Goal: Information Seeking & Learning: Learn about a topic

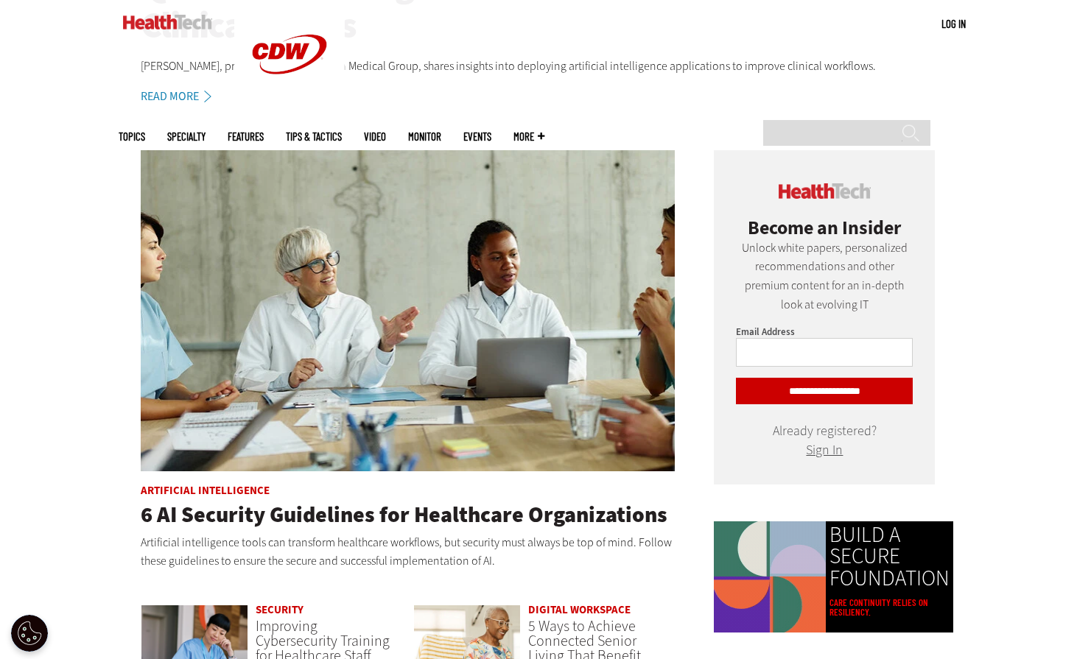
scroll to position [589, 0]
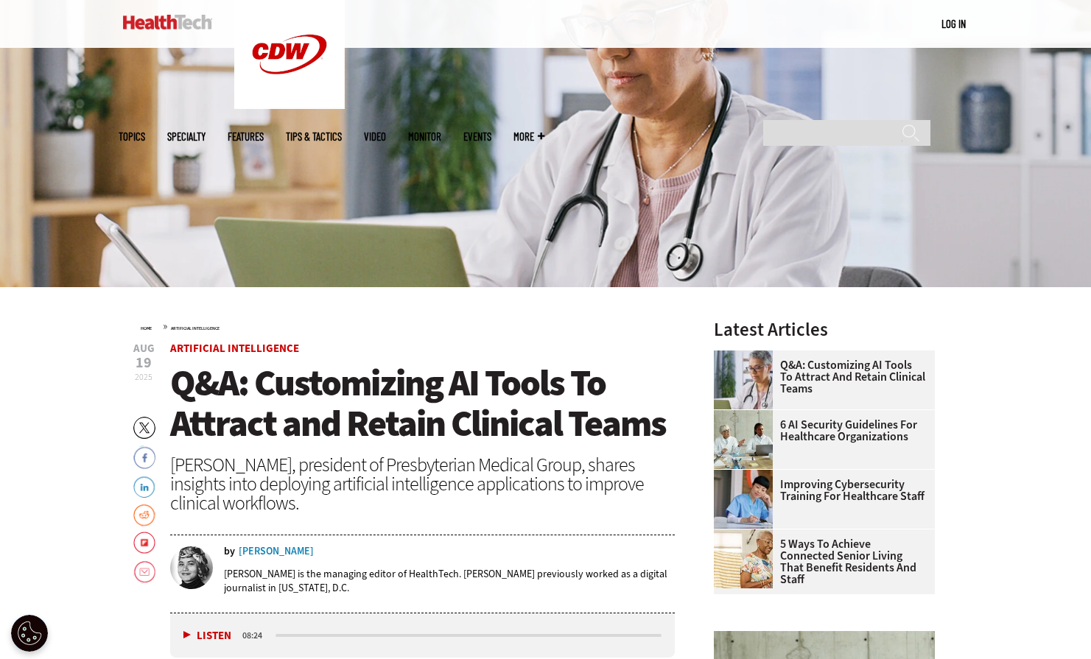
scroll to position [442, 0]
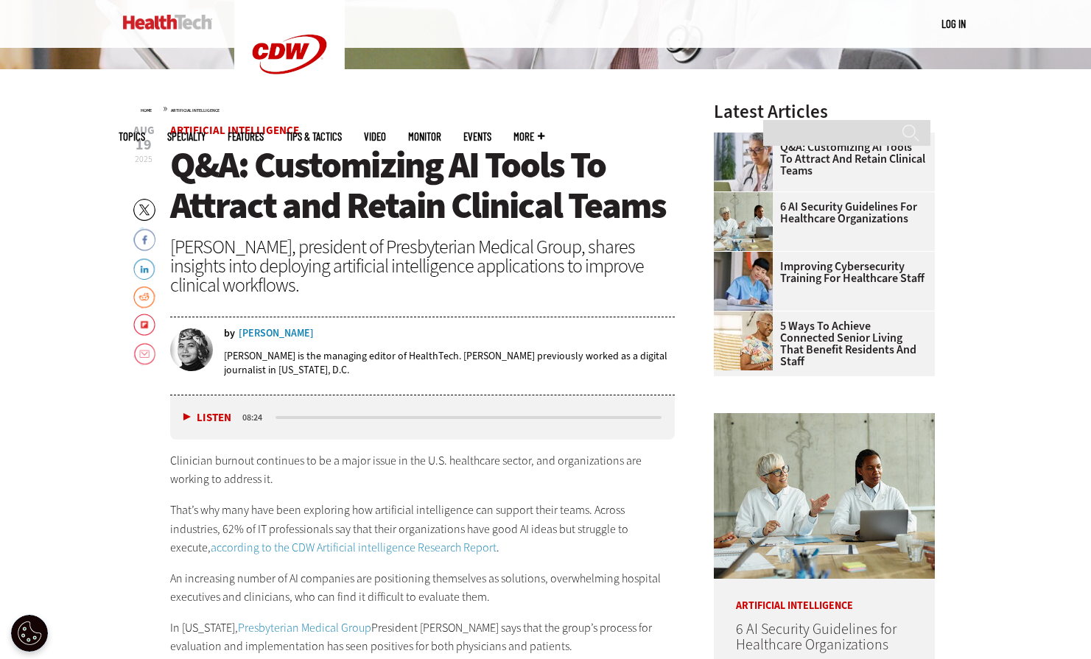
click at [463, 177] on span "Q&A: Customizing AI Tools To Attract and Retain Clinical Teams" at bounding box center [418, 185] width 496 height 89
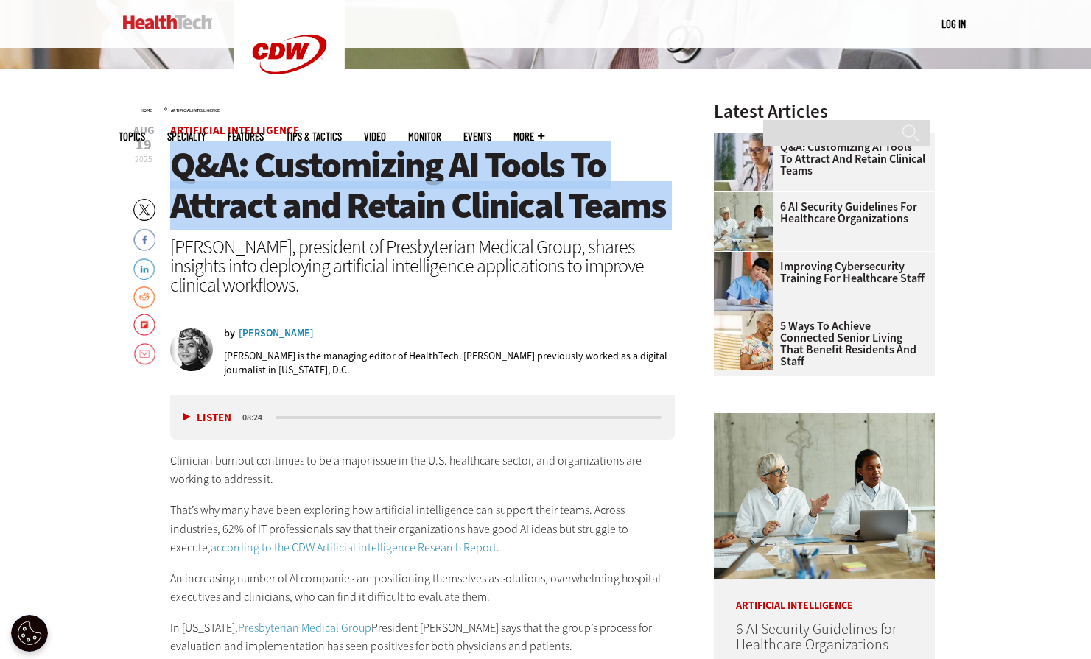
click at [463, 177] on span "Q&A: Customizing AI Tools To Attract and Retain Clinical Teams" at bounding box center [418, 185] width 496 height 89
copy header "Q&A: Customizing AI Tools To Attract and Retain Clinical Teams"
drag, startPoint x: 308, startPoint y: 282, endPoint x: 159, endPoint y: 246, distance: 153.1
copy div "[PERSON_NAME], president of Presbyterian Medical Group, shares insights into de…"
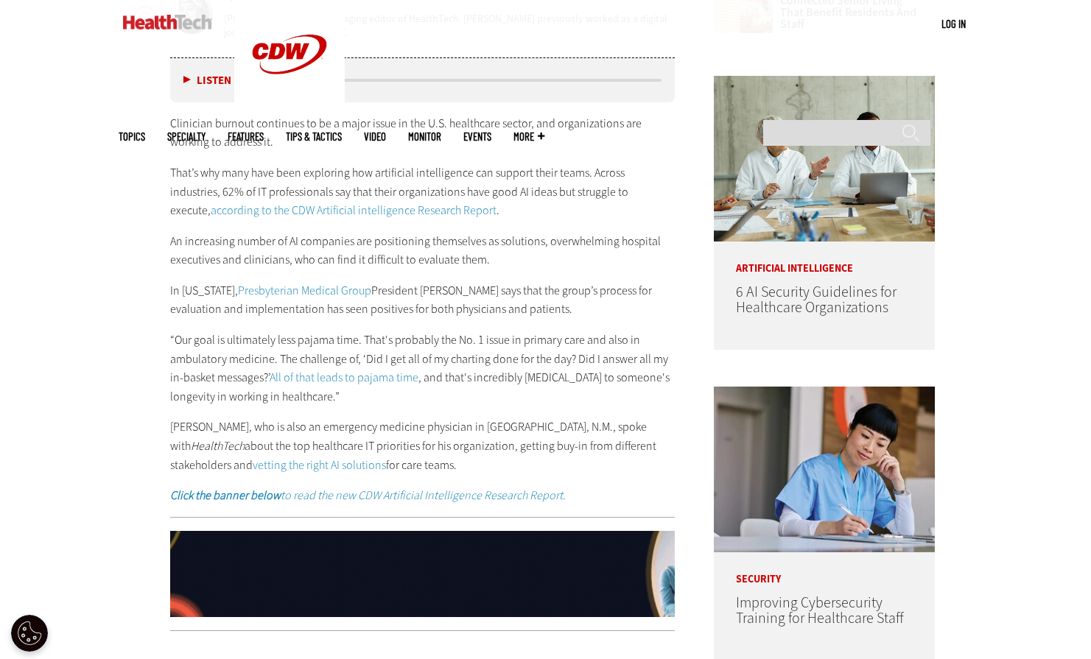
scroll to position [810, 0]
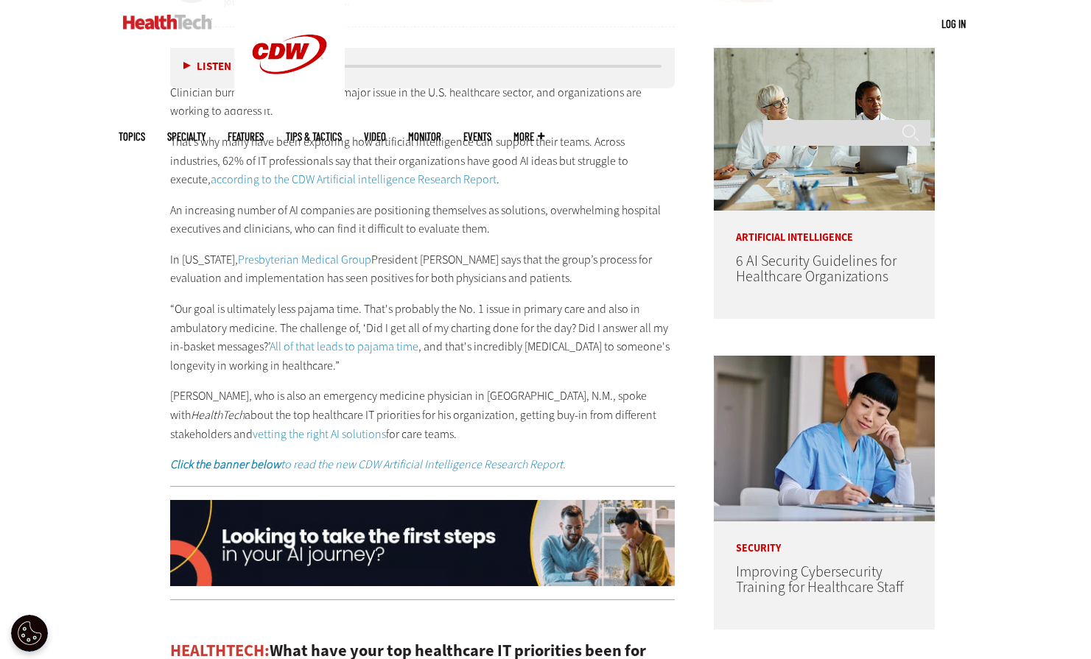
drag, startPoint x: 365, startPoint y: 428, endPoint x: 120, endPoint y: 94, distance: 414.7
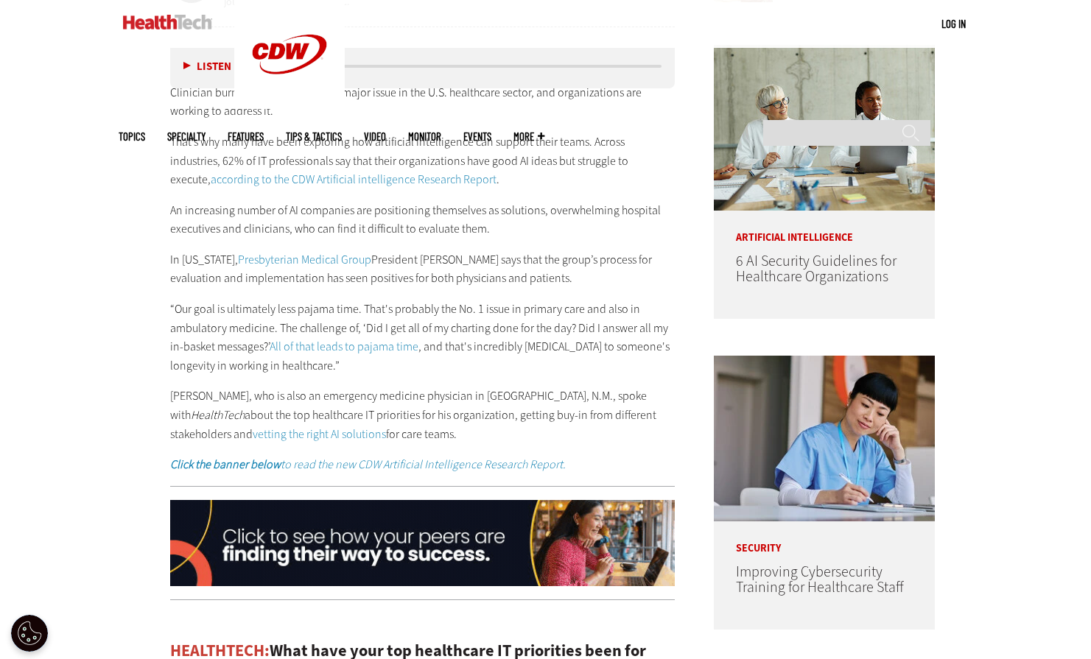
copy div "Clinician burnout continues to be a major issue in the U.S. healthcare sector, …"
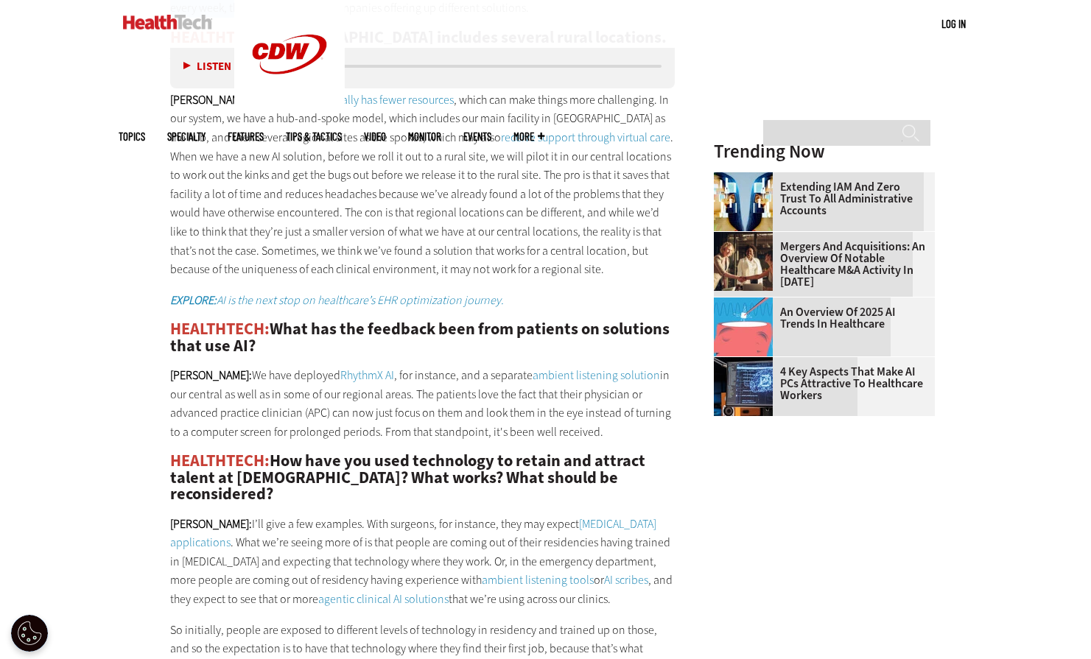
scroll to position [1427, 0]
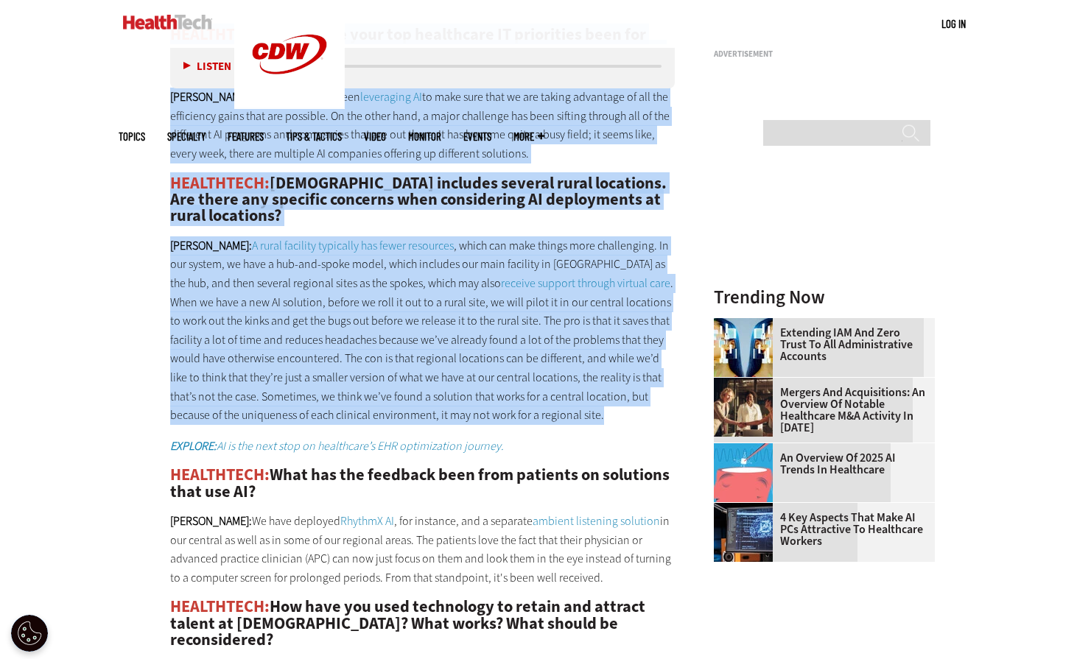
drag, startPoint x: 173, startPoint y: 133, endPoint x: 574, endPoint y: 411, distance: 487.5
click at [574, 411] on div "HEALTHTECH: What have your top healthcare IT priorities been for this year? Whe…" at bounding box center [422, 534] width 505 height 1077
copy div "HEALTHTECH: What have your top healthcare IT priorities been for this year? Whe…"
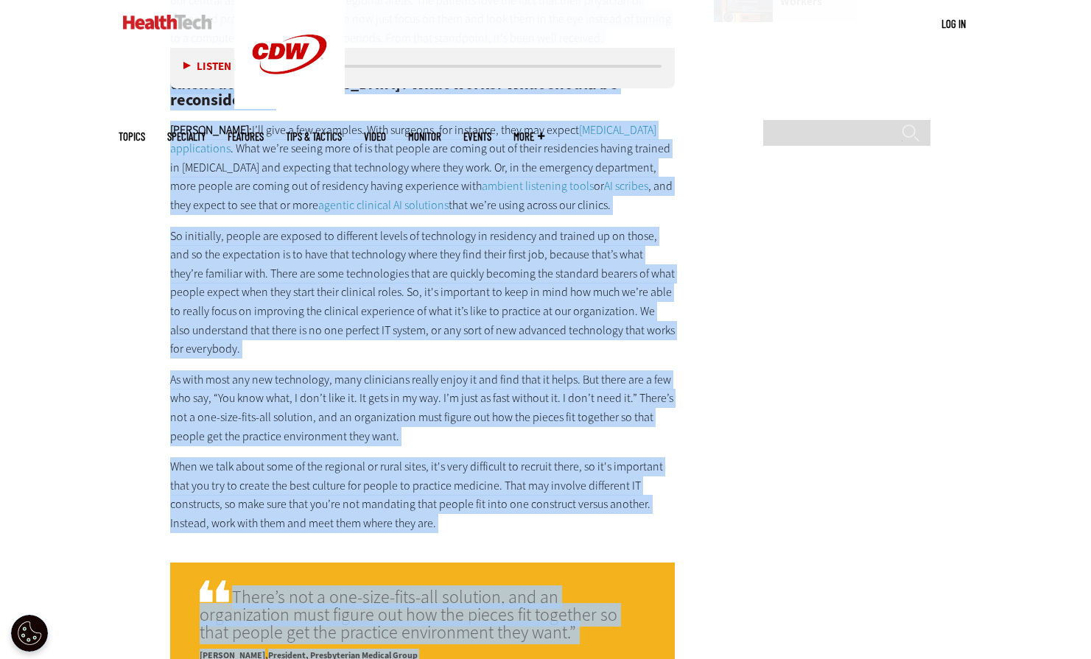
scroll to position [2165, 0]
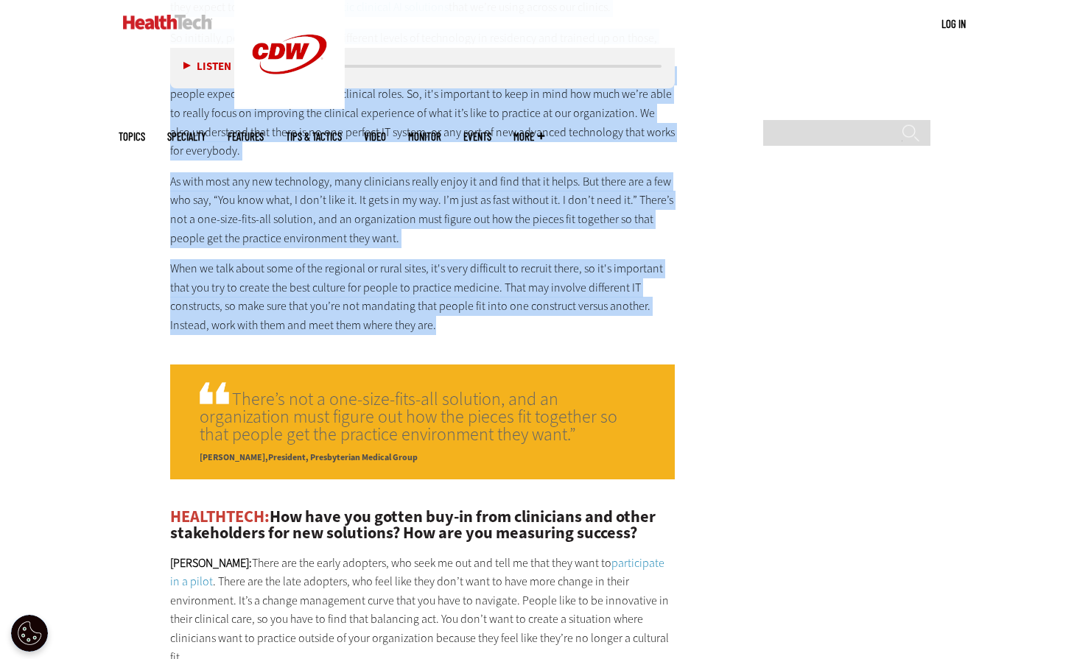
drag, startPoint x: 174, startPoint y: 105, endPoint x: 482, endPoint y: 308, distance: 368.6
copy div "HEALTHTECH: What has the feedback been from patients on solutions that use AI? …"
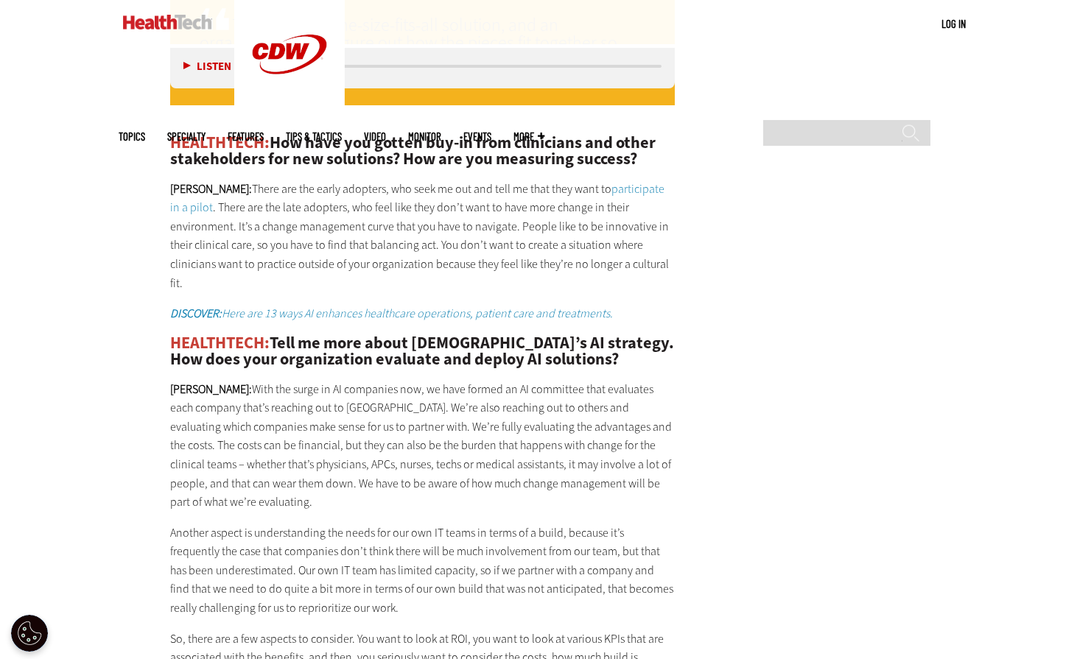
scroll to position [2533, 0]
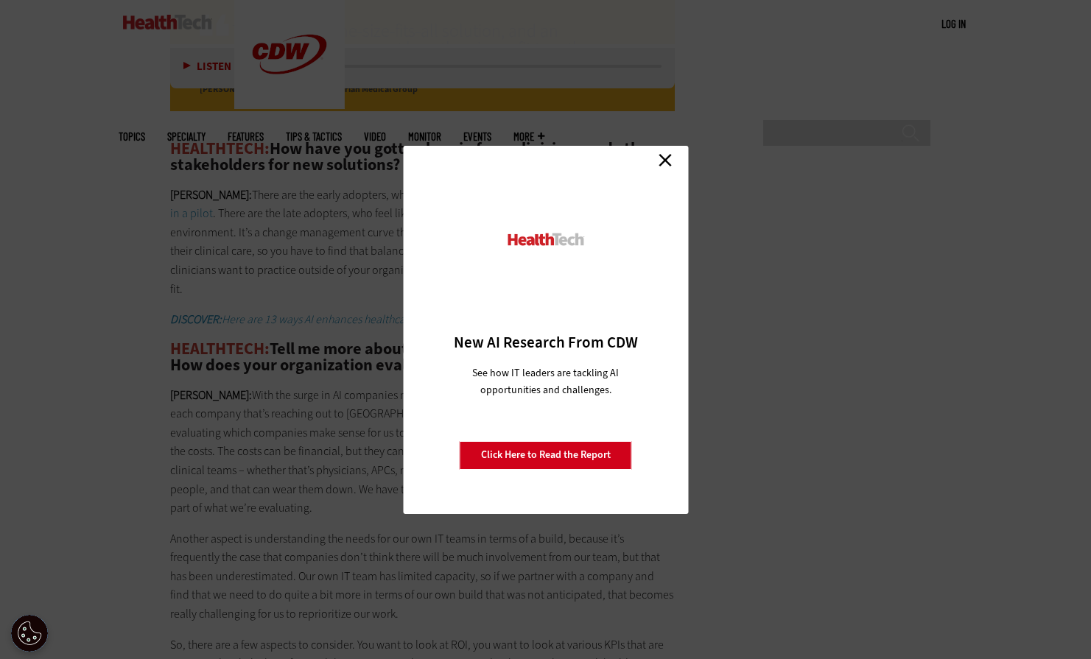
click at [664, 159] on link "Close" at bounding box center [665, 161] width 22 height 22
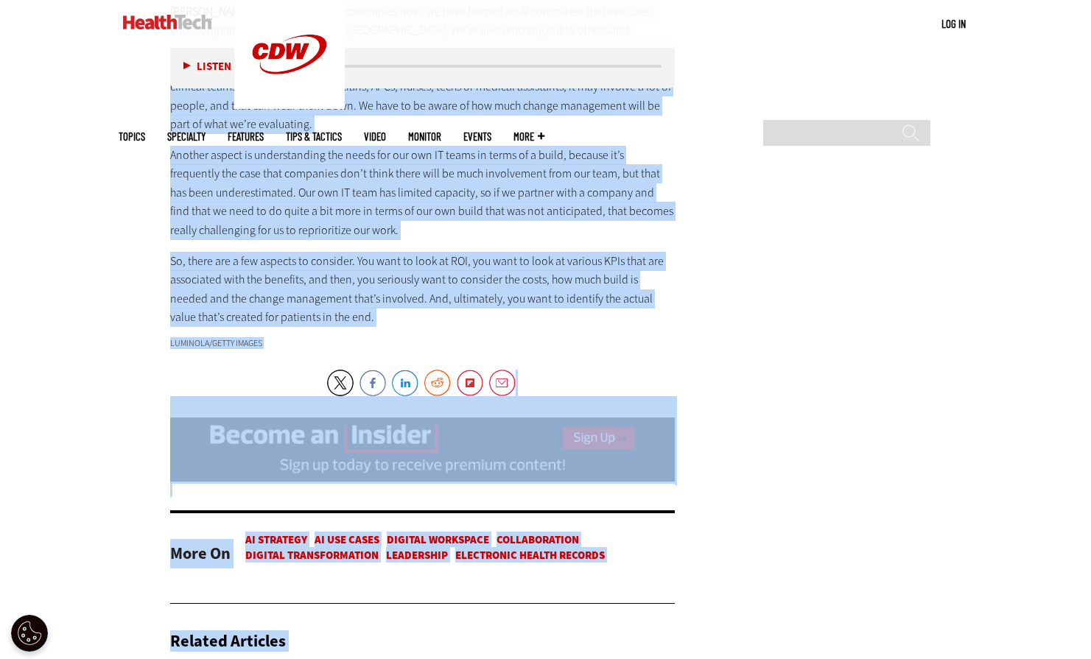
scroll to position [2953, 0]
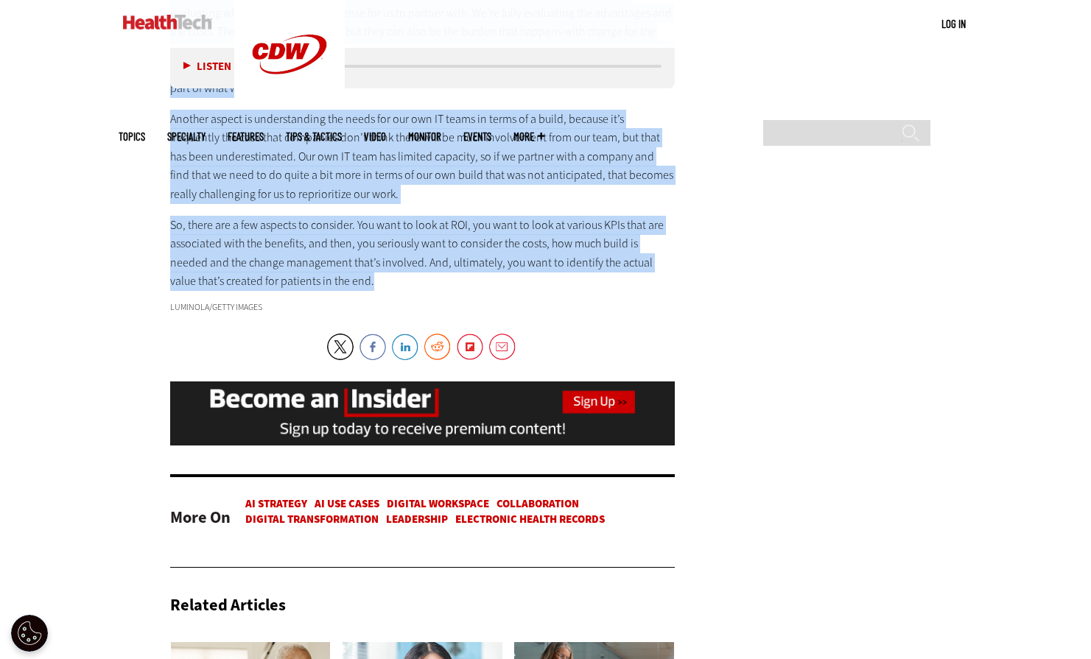
drag, startPoint x: 172, startPoint y: 136, endPoint x: 333, endPoint y: 228, distance: 186.1
click at [333, 228] on div "HEALTHTECH: How have you gotten buy-in from clinicians and other stakeholders f…" at bounding box center [422, 6] width 505 height 570
copy div "HEALTHTECH: How have you gotten buy-in from clinicians and other stakeholders f…"
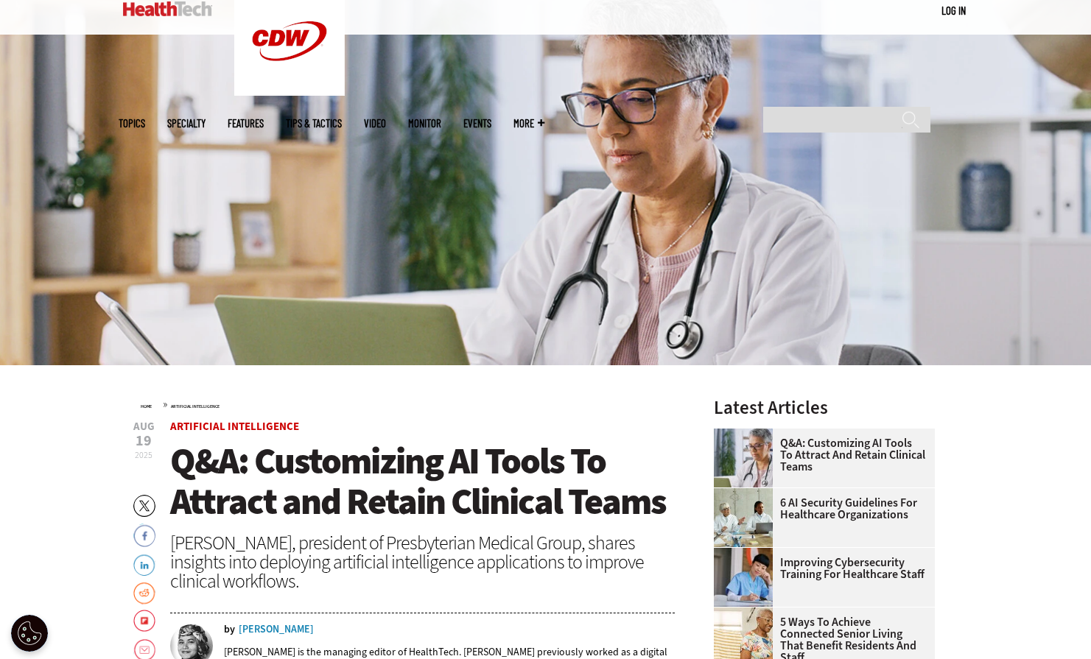
scroll to position [147, 0]
